Goal: Transaction & Acquisition: Purchase product/service

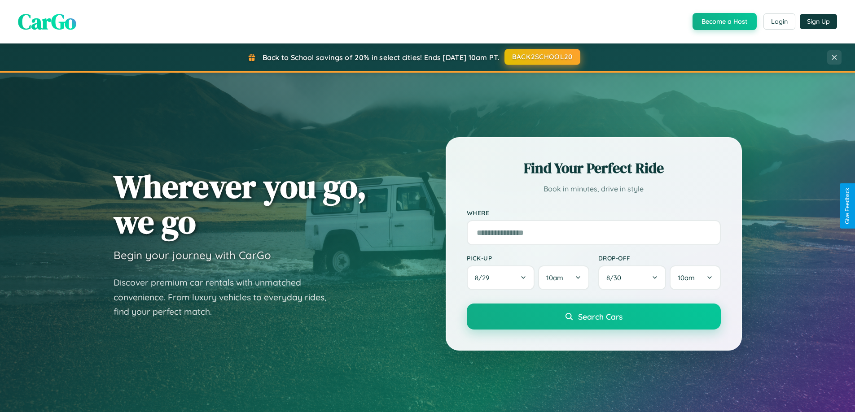
click at [542, 57] on button "BACK2SCHOOL20" at bounding box center [542, 57] width 76 height 16
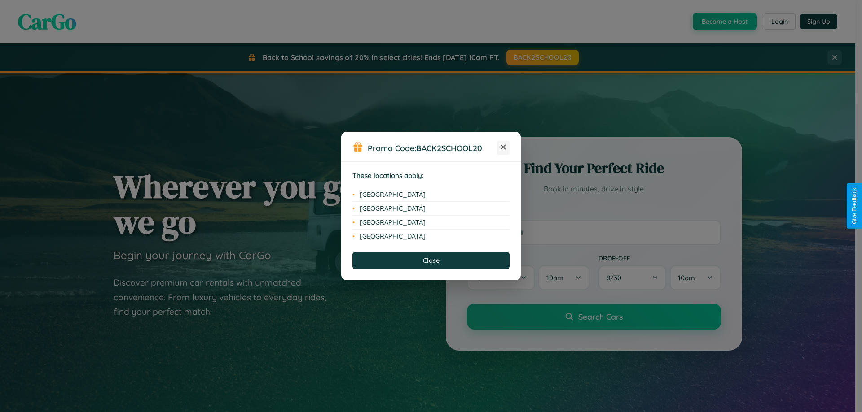
click at [503, 148] on icon at bounding box center [503, 147] width 5 height 5
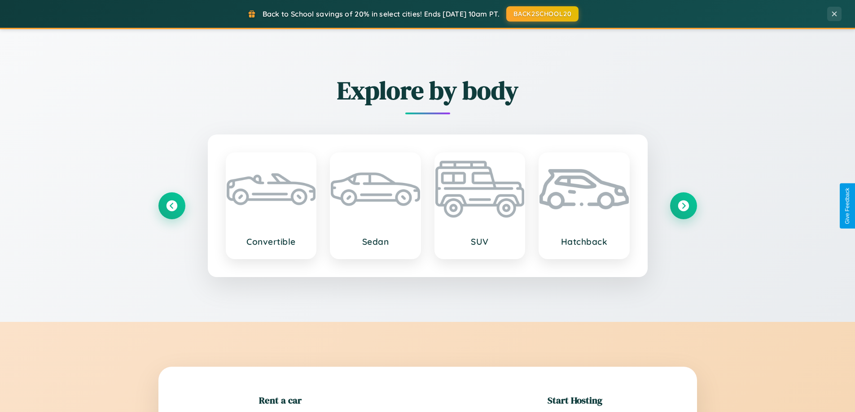
scroll to position [194, 0]
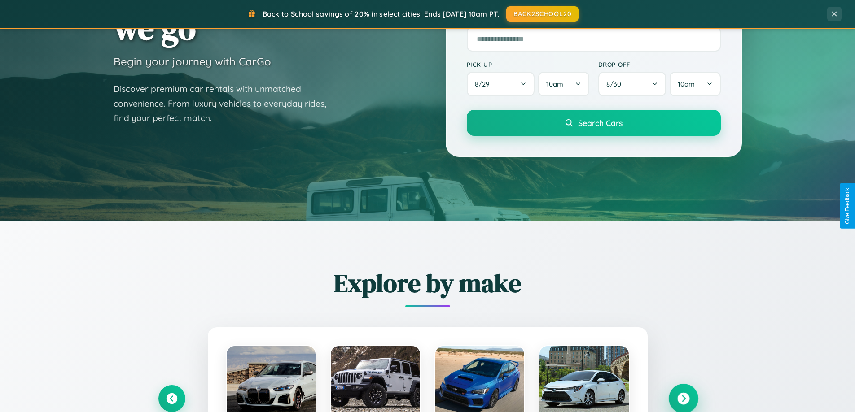
click at [683, 399] on icon at bounding box center [683, 399] width 12 height 12
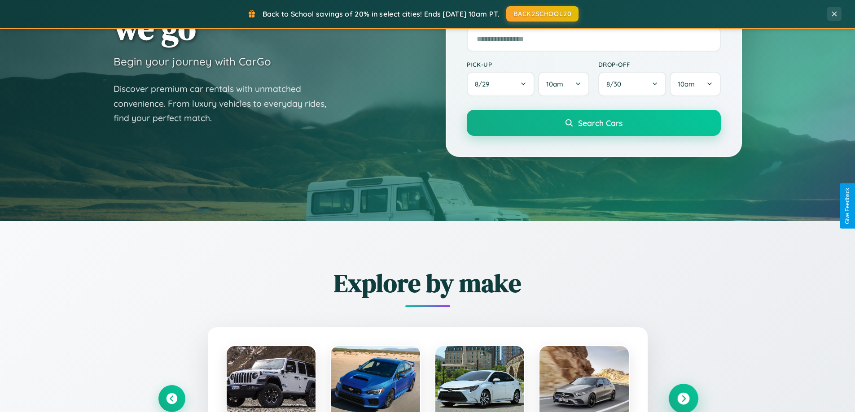
click at [683, 398] on icon at bounding box center [683, 399] width 12 height 12
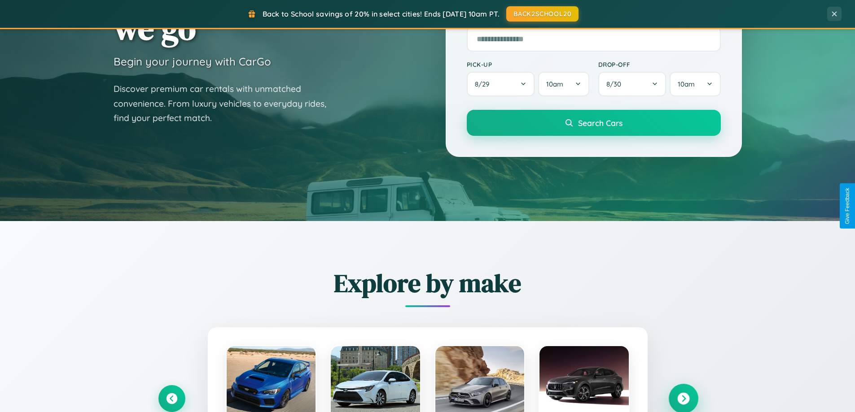
click at [683, 398] on icon at bounding box center [683, 399] width 12 height 12
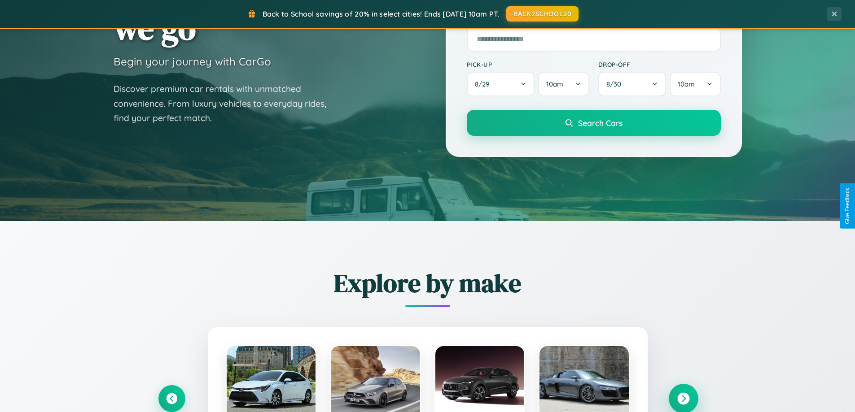
scroll to position [0, 0]
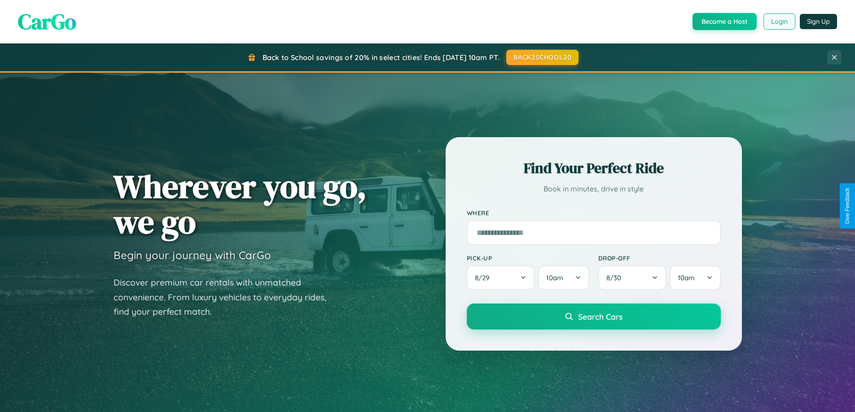
click at [779, 22] on button "Login" at bounding box center [779, 21] width 32 height 16
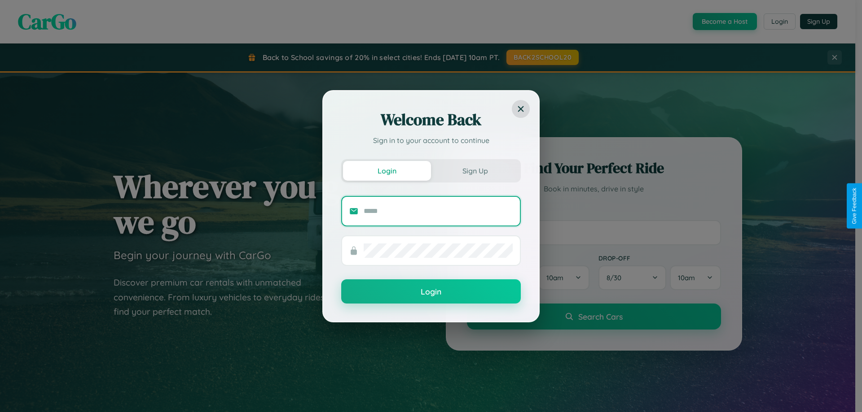
click at [438, 211] on input "text" at bounding box center [438, 211] width 149 height 14
type input "**********"
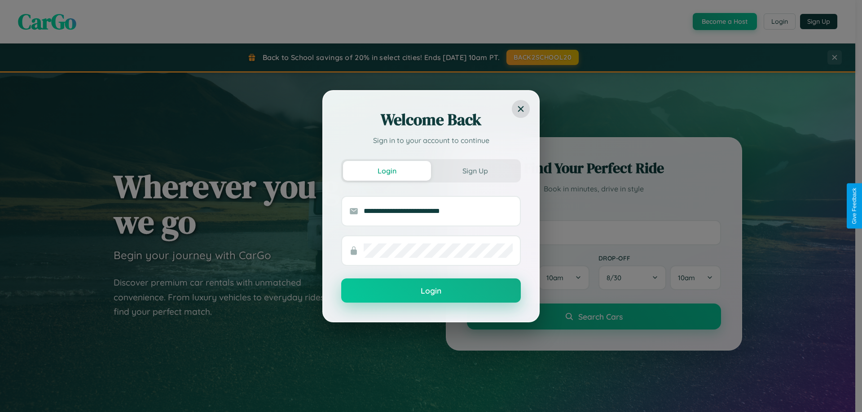
click at [431, 291] on button "Login" at bounding box center [431, 291] width 180 height 24
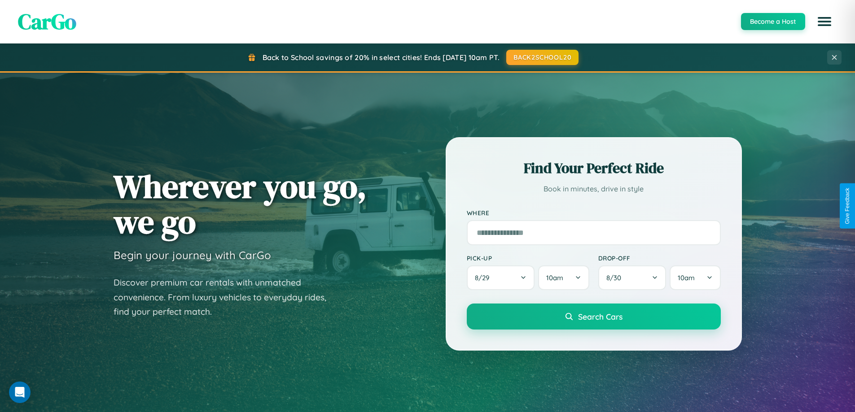
scroll to position [26, 0]
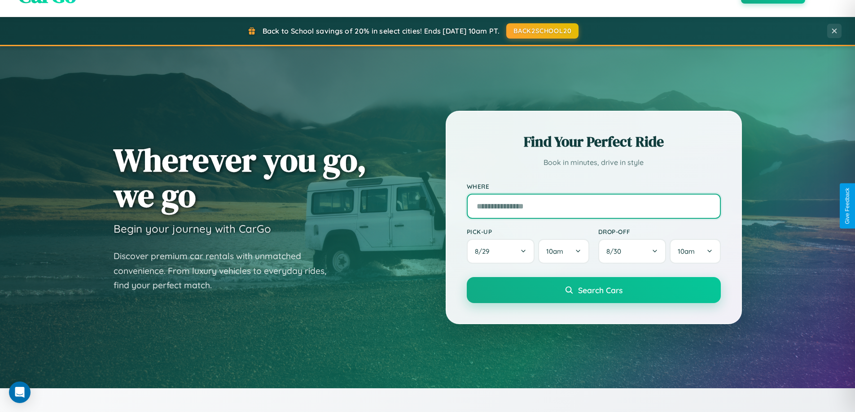
click at [593, 206] on input "text" at bounding box center [594, 206] width 254 height 25
type input "**********"
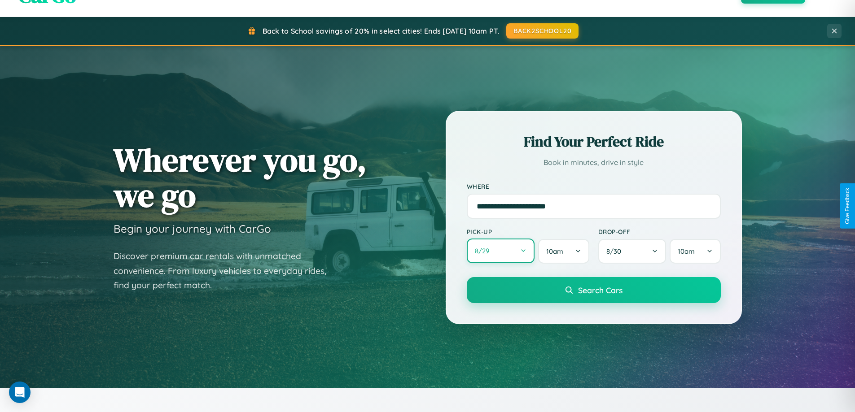
click at [500, 251] on button "8 / 29" at bounding box center [501, 251] width 68 height 25
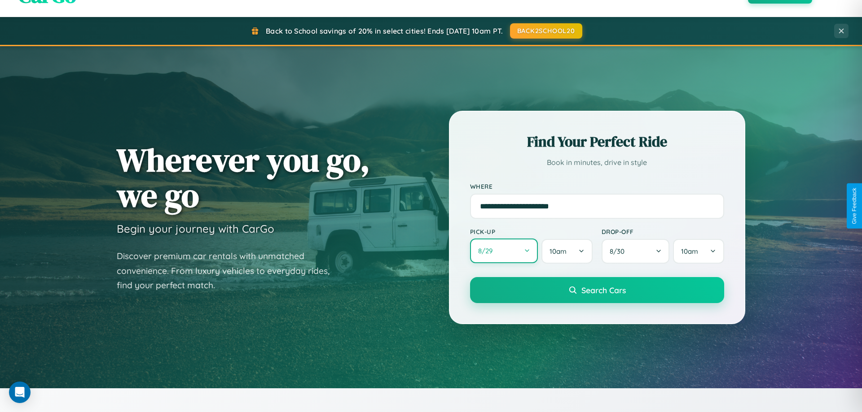
select select "*"
select select "****"
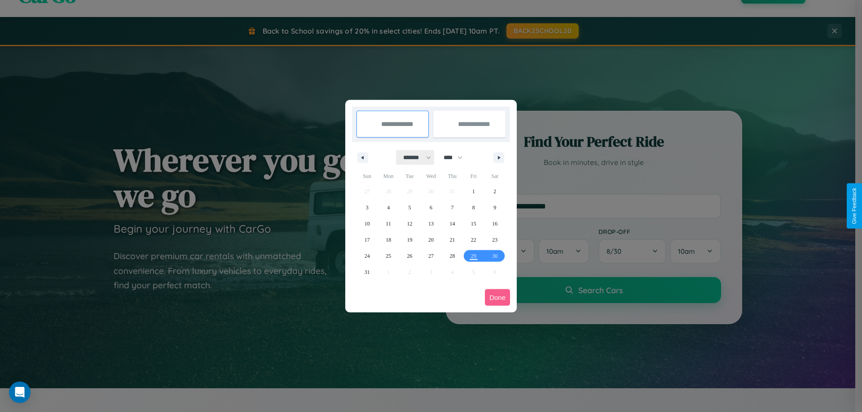
drag, startPoint x: 413, startPoint y: 158, endPoint x: 431, endPoint y: 180, distance: 28.7
click at [413, 158] on select "******* ******** ***** ***** *** **** **** ****** ********* ******* ******** **…" at bounding box center [415, 157] width 38 height 15
select select "*"
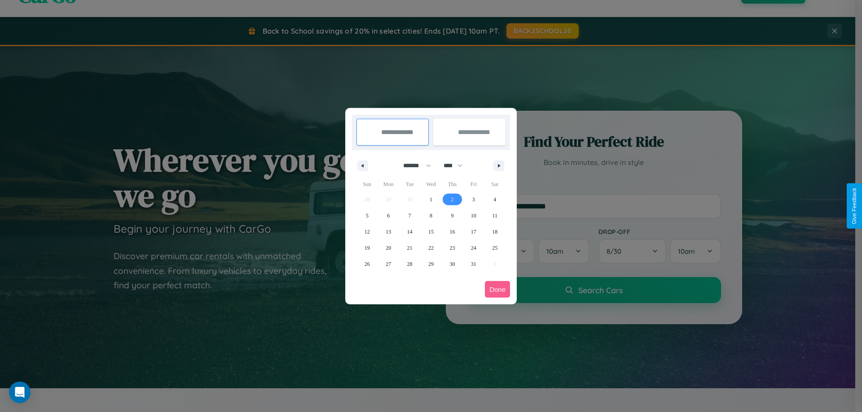
click at [452, 199] on span "2" at bounding box center [452, 200] width 3 height 16
type input "**********"
click at [409, 215] on span "7" at bounding box center [409, 216] width 3 height 16
type input "**********"
click at [497, 289] on button "Done" at bounding box center [497, 289] width 25 height 17
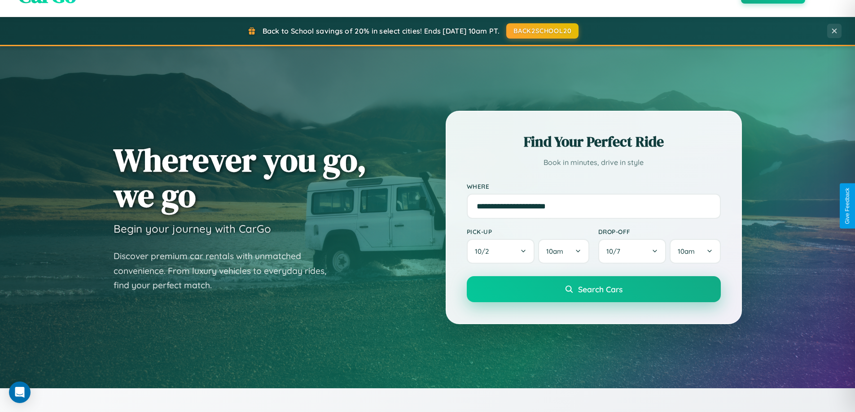
click at [593, 289] on span "Search Cars" at bounding box center [600, 290] width 44 height 10
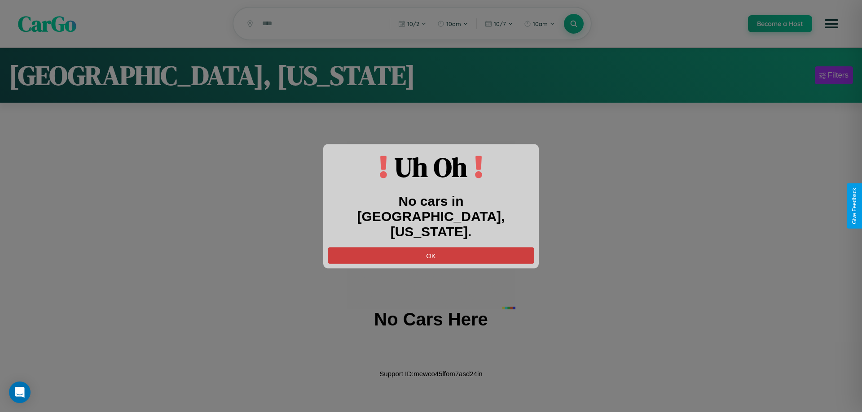
click at [431, 248] on button "OK" at bounding box center [431, 255] width 206 height 17
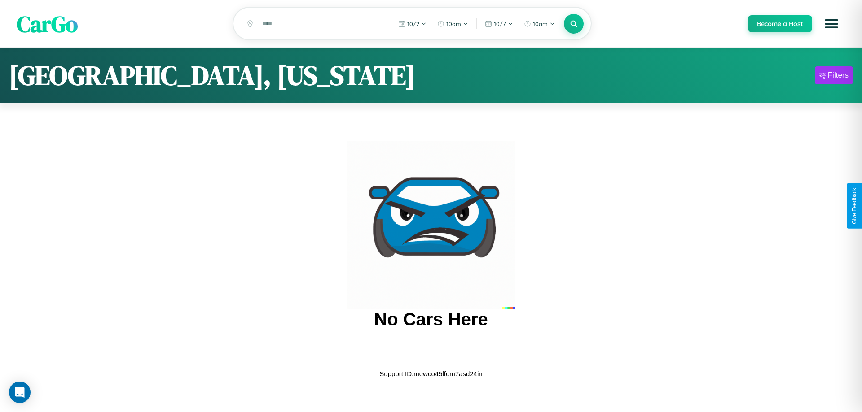
click at [47, 24] on span "CarGo" at bounding box center [47, 23] width 61 height 31
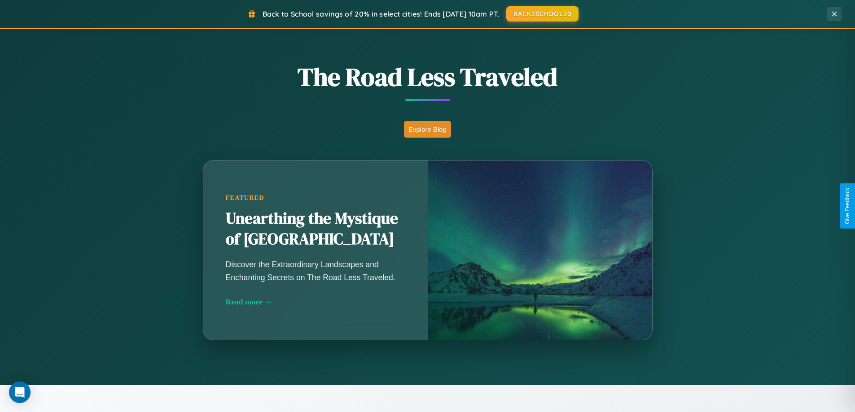
scroll to position [1052, 0]
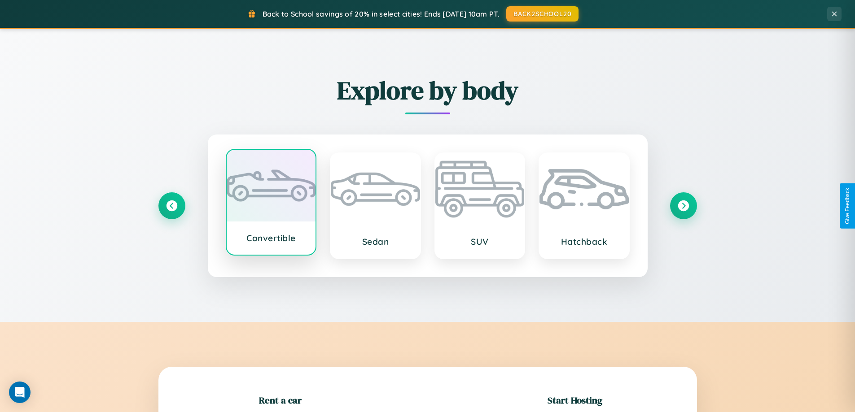
click at [271, 204] on div at bounding box center [271, 186] width 89 height 72
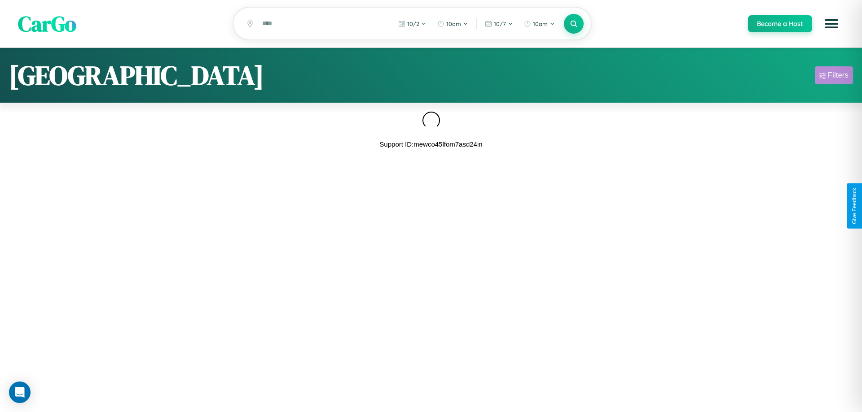
click at [833, 77] on div "Filters" at bounding box center [838, 75] width 21 height 9
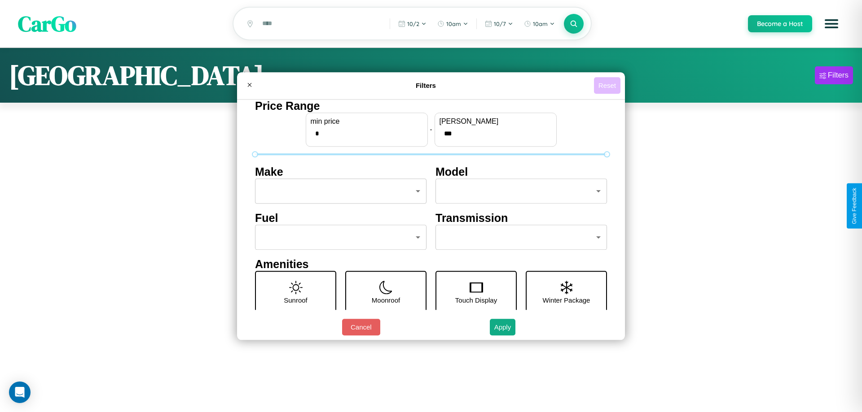
click at [607, 85] on button "Reset" at bounding box center [607, 85] width 26 height 17
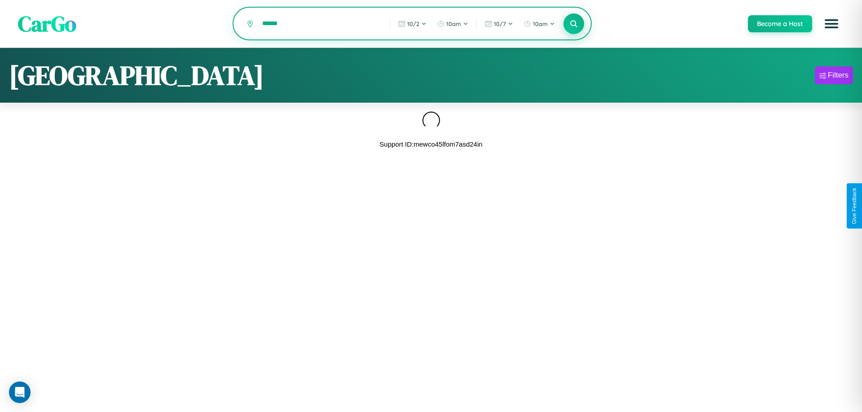
type input "******"
click at [573, 24] on icon at bounding box center [573, 23] width 9 height 9
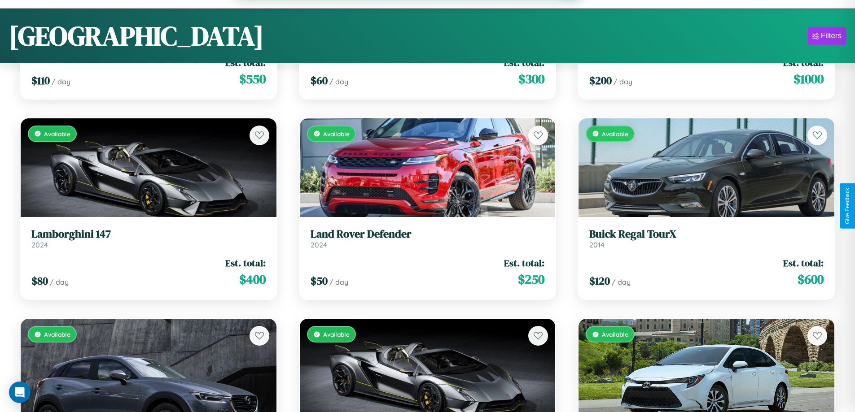
scroll to position [6357, 0]
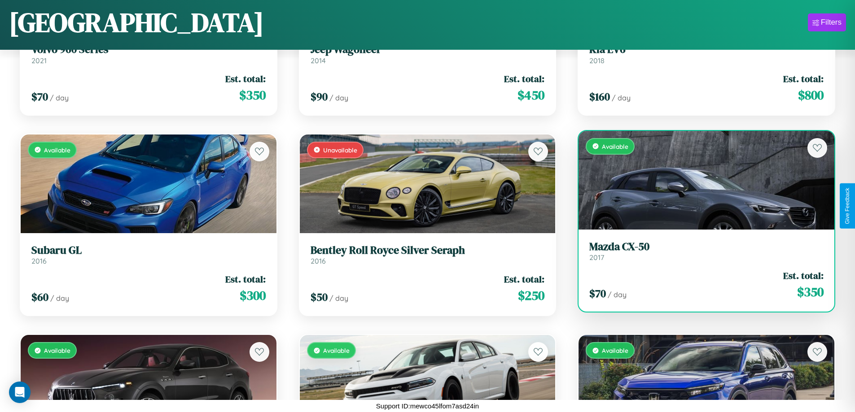
click at [701, 289] on div "$ 70 / day Est. total: $ 350" at bounding box center [706, 285] width 234 height 32
click at [701, 285] on div "$ 70 / day Est. total: $ 350" at bounding box center [706, 285] width 234 height 32
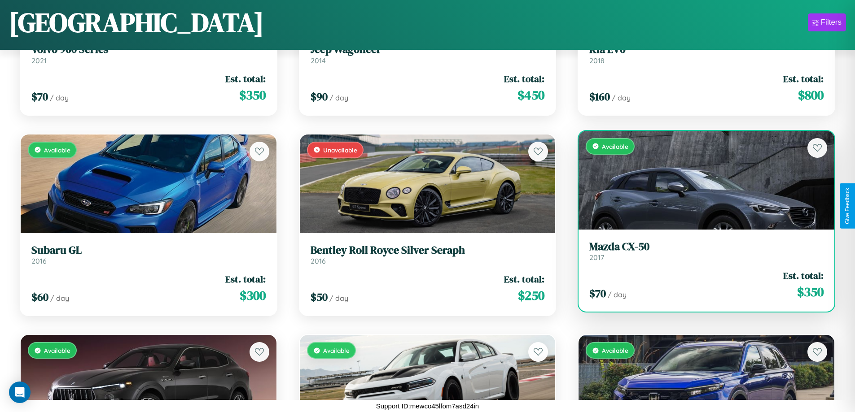
click at [701, 285] on div "$ 70 / day Est. total: $ 350" at bounding box center [706, 285] width 234 height 32
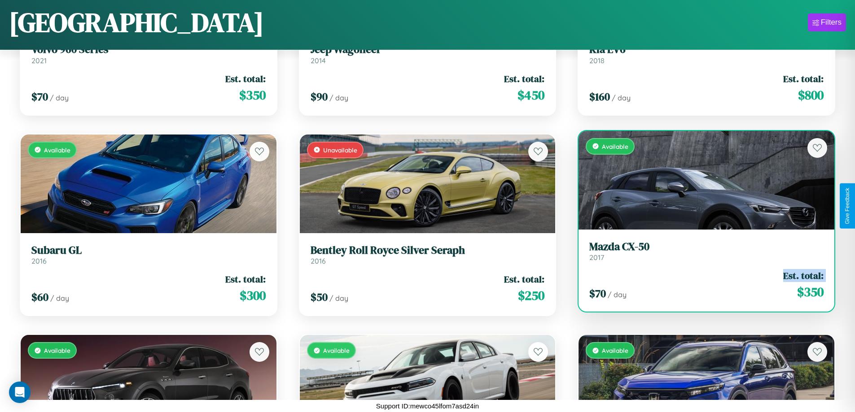
click at [701, 285] on div "$ 70 / day Est. total: $ 350" at bounding box center [706, 285] width 234 height 32
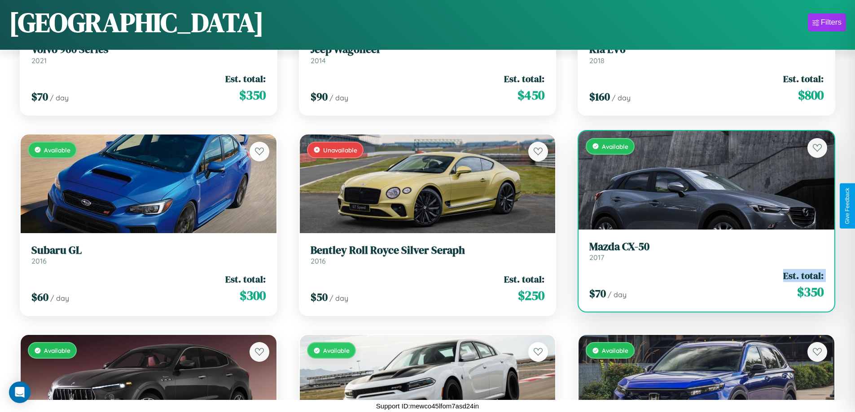
click at [701, 285] on div "$ 70 / day Est. total: $ 350" at bounding box center [706, 285] width 234 height 32
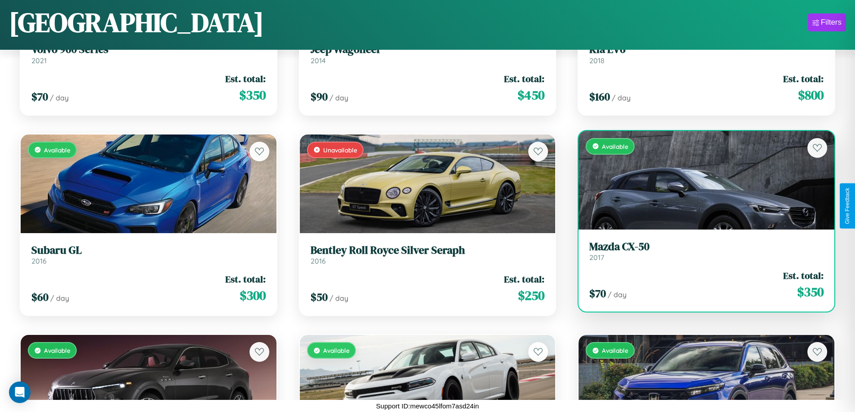
click at [701, 285] on div "$ 70 / day Est. total: $ 350" at bounding box center [706, 285] width 234 height 32
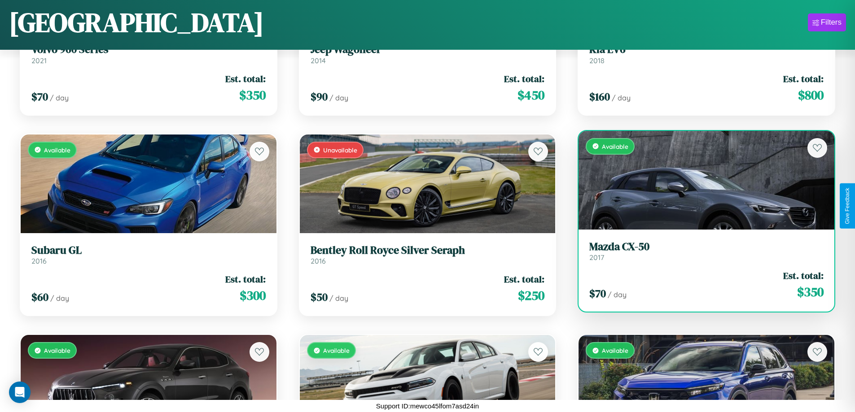
click at [701, 251] on h3 "Mazda CX-50" at bounding box center [706, 247] width 234 height 13
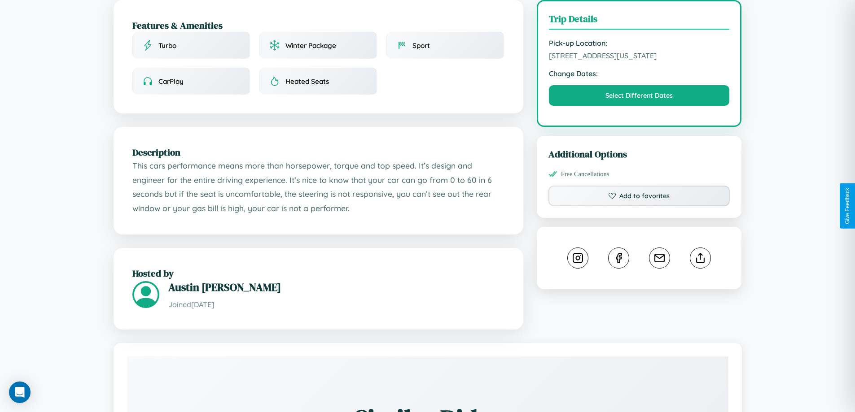
scroll to position [242, 0]
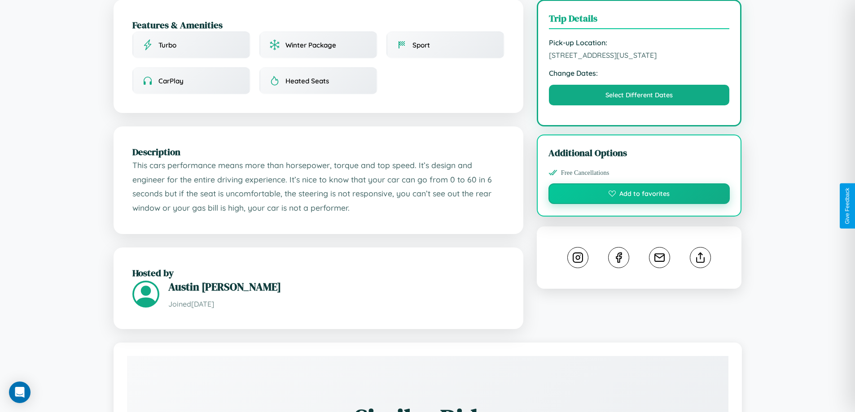
click at [639, 204] on button "Add to favorites" at bounding box center [639, 194] width 182 height 21
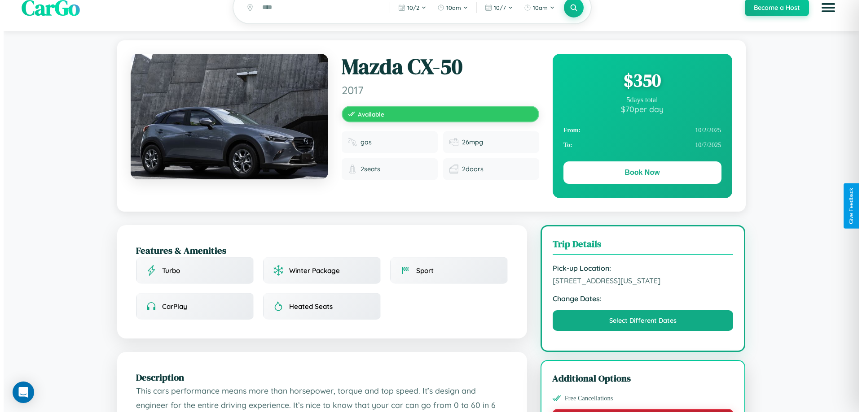
scroll to position [0, 0]
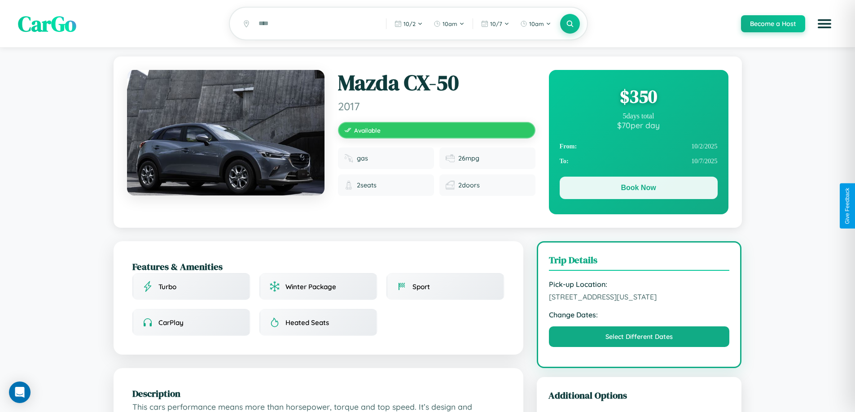
click at [638, 189] on button "Book Now" at bounding box center [639, 188] width 158 height 22
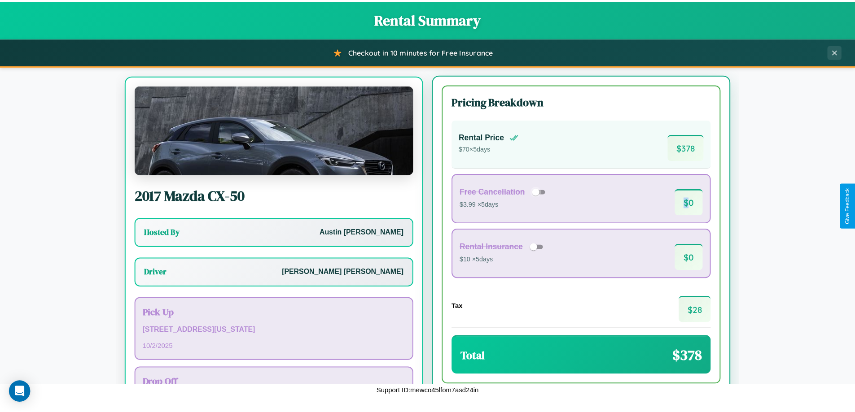
scroll to position [42, 0]
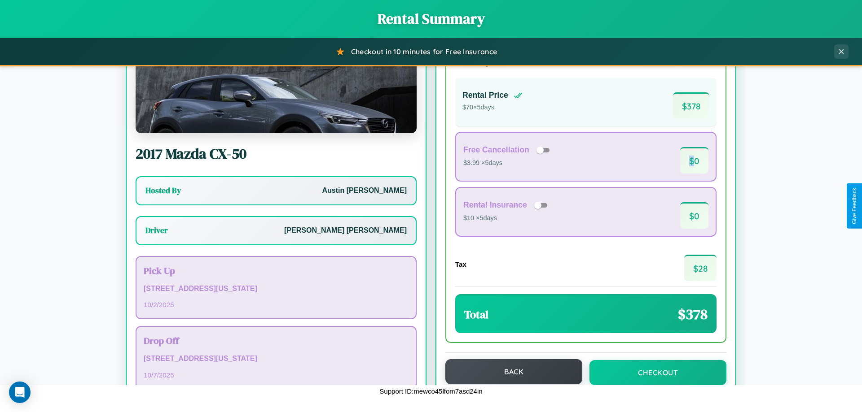
click at [509, 372] on button "Back" at bounding box center [513, 372] width 137 height 25
